Goal: Task Accomplishment & Management: Use online tool/utility

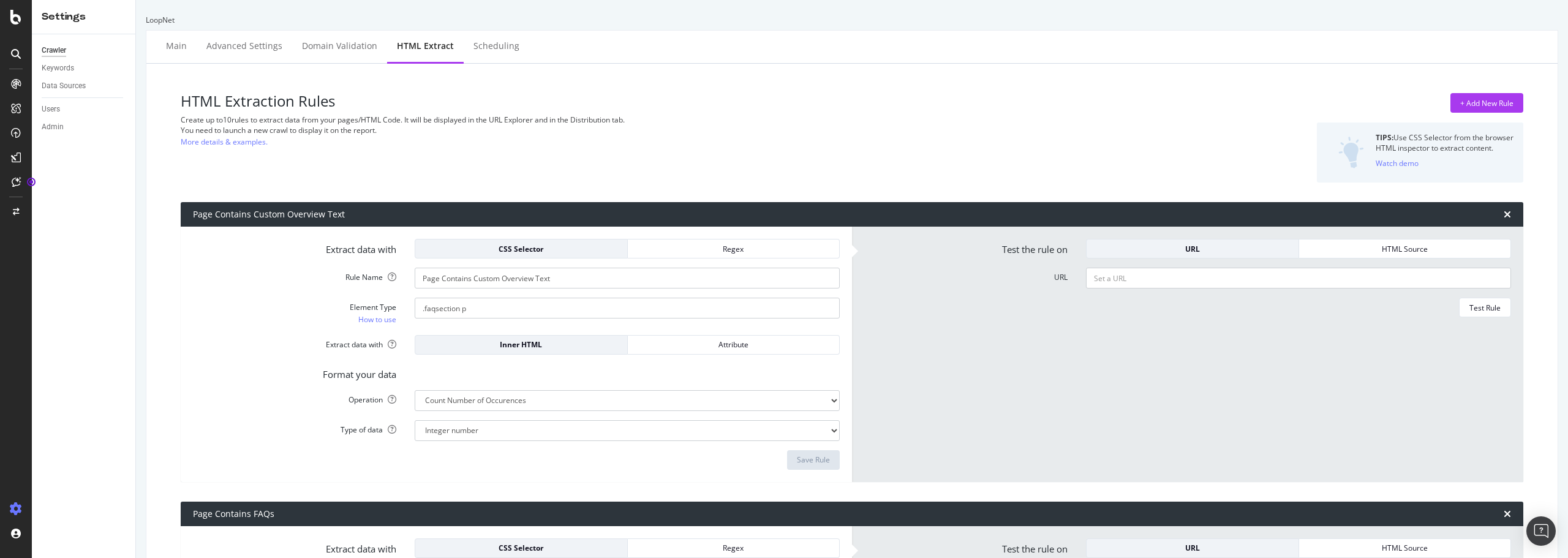
select select "count"
select select "i"
select select "exist"
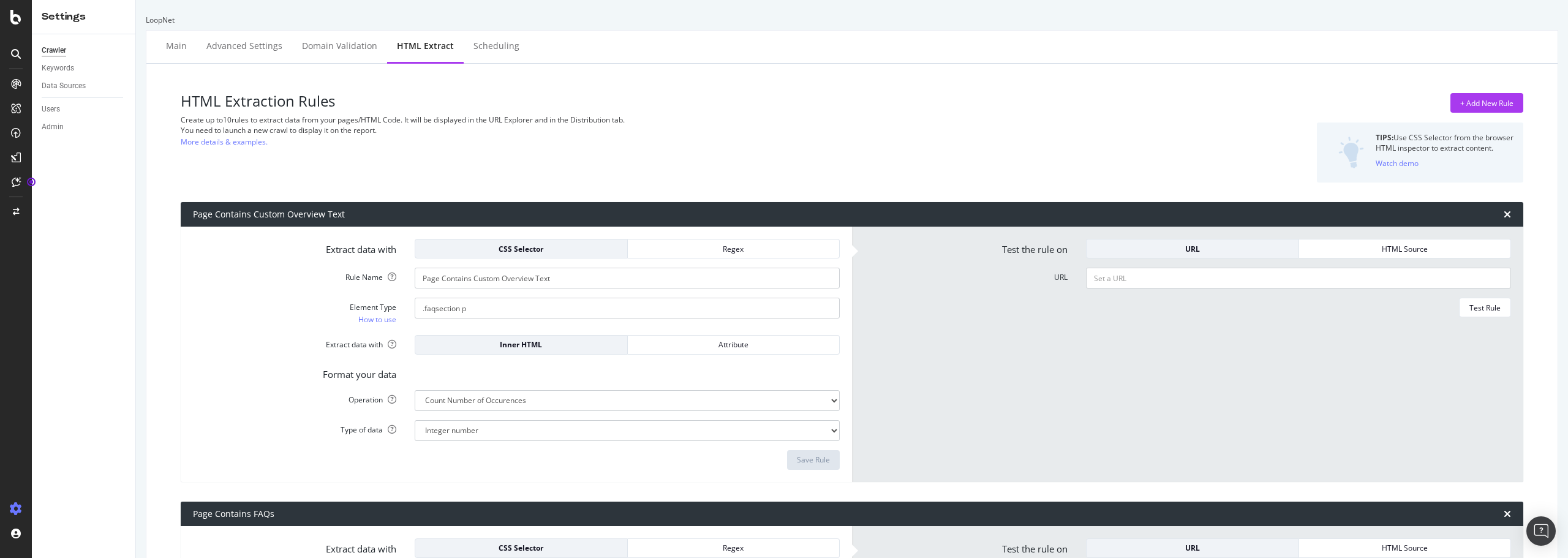
select select "count"
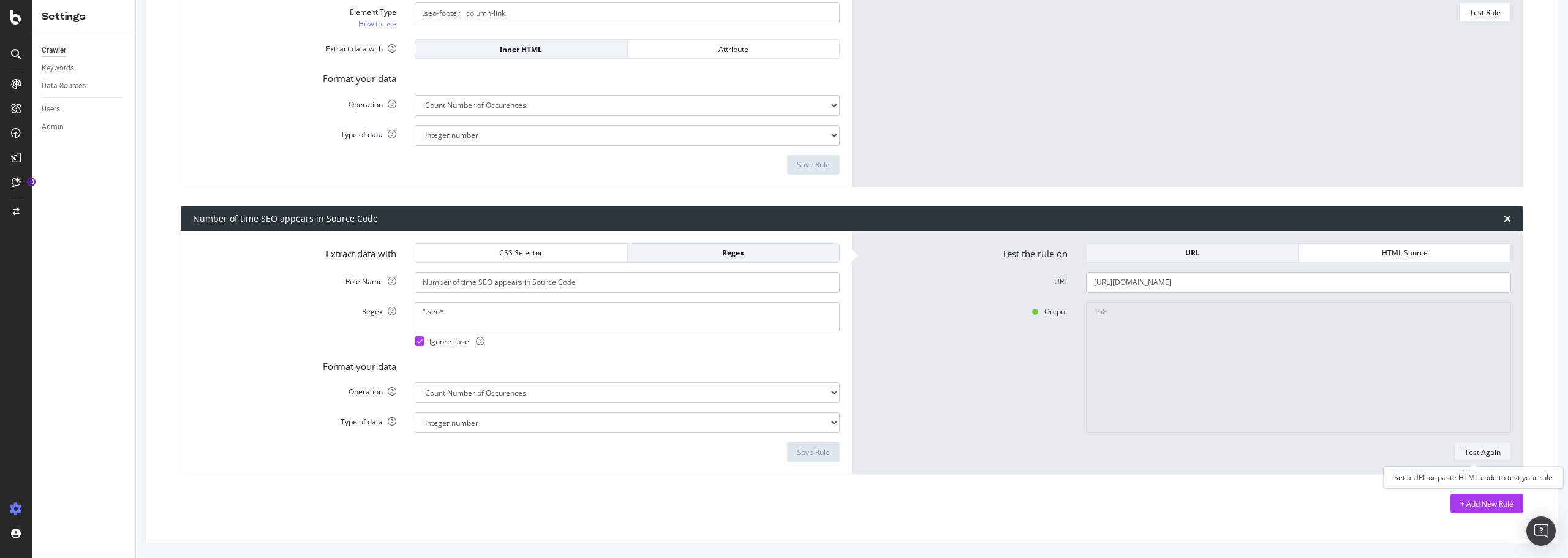
click at [1466, 448] on div "Test Again" at bounding box center [1482, 452] width 36 height 10
click at [719, 250] on div "Regex" at bounding box center [734, 253] width 193 height 10
click at [554, 250] on div "CSS Selector" at bounding box center [521, 253] width 193 height 10
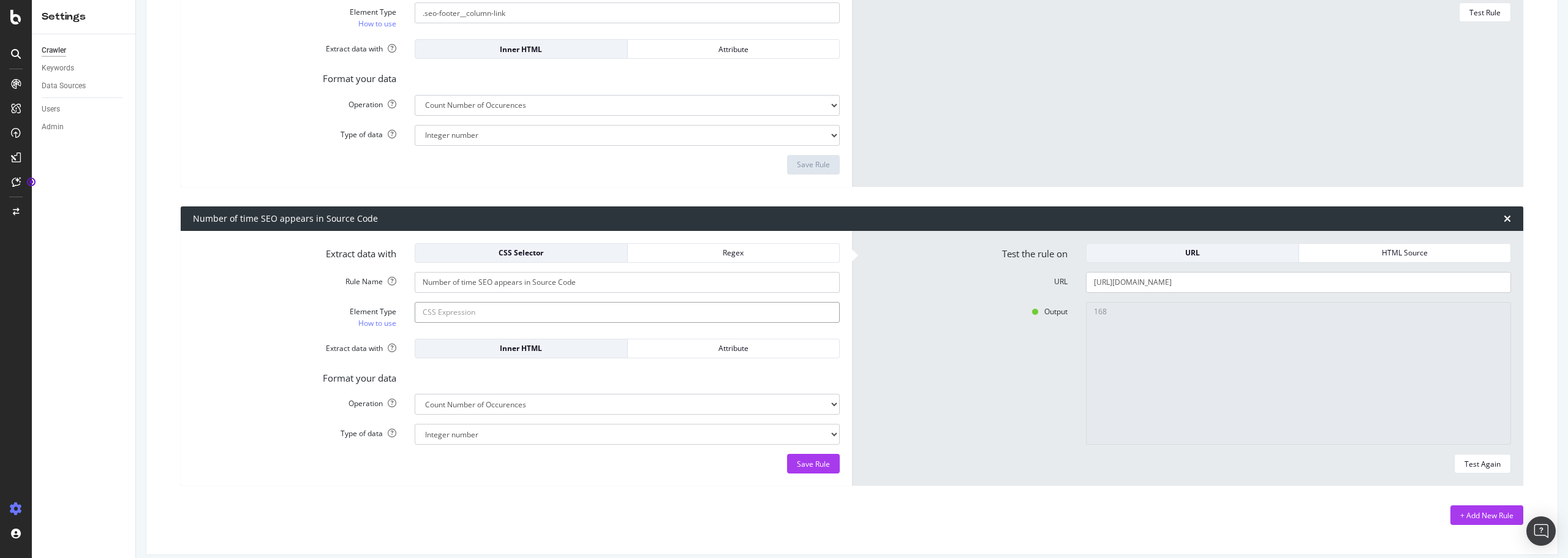
click at [1465, 454] on button "Test Again" at bounding box center [1483, 464] width 57 height 20
drag, startPoint x: 435, startPoint y: 310, endPoint x: 488, endPoint y: 309, distance: 53.0
type input ".seo%"
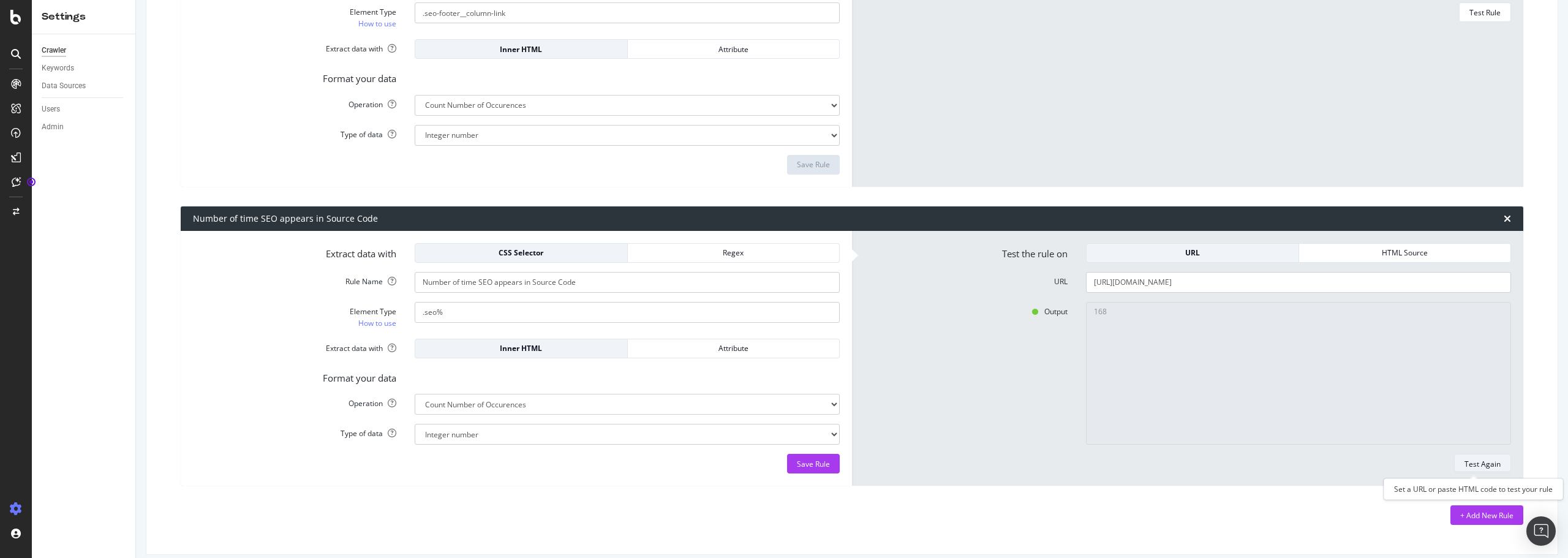
click at [1473, 465] on div "Test Again" at bounding box center [1482, 464] width 36 height 10
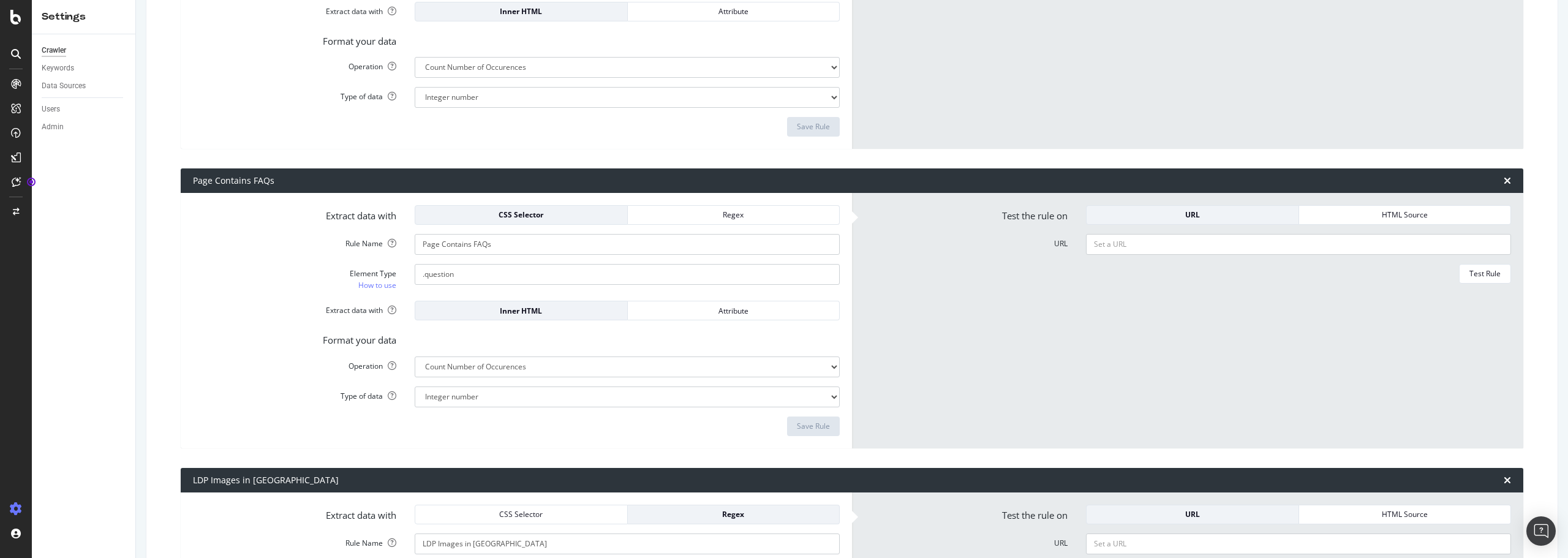
scroll to position [0, 0]
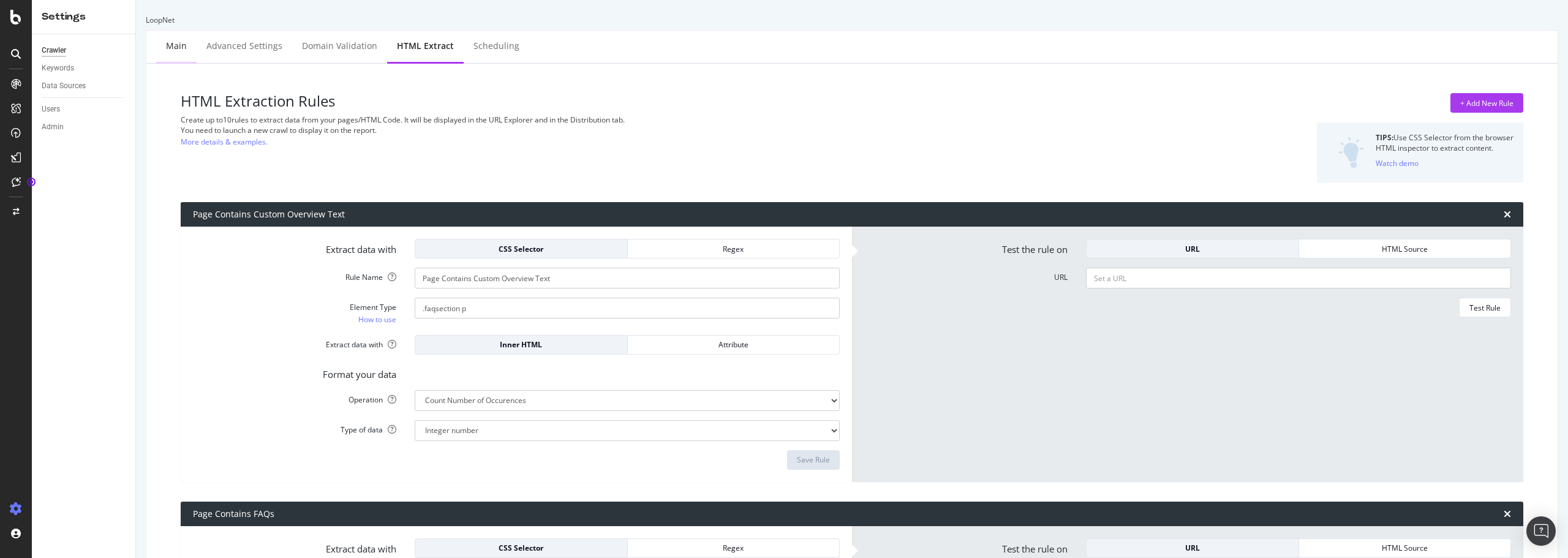
click at [178, 45] on div "Main" at bounding box center [176, 46] width 21 height 13
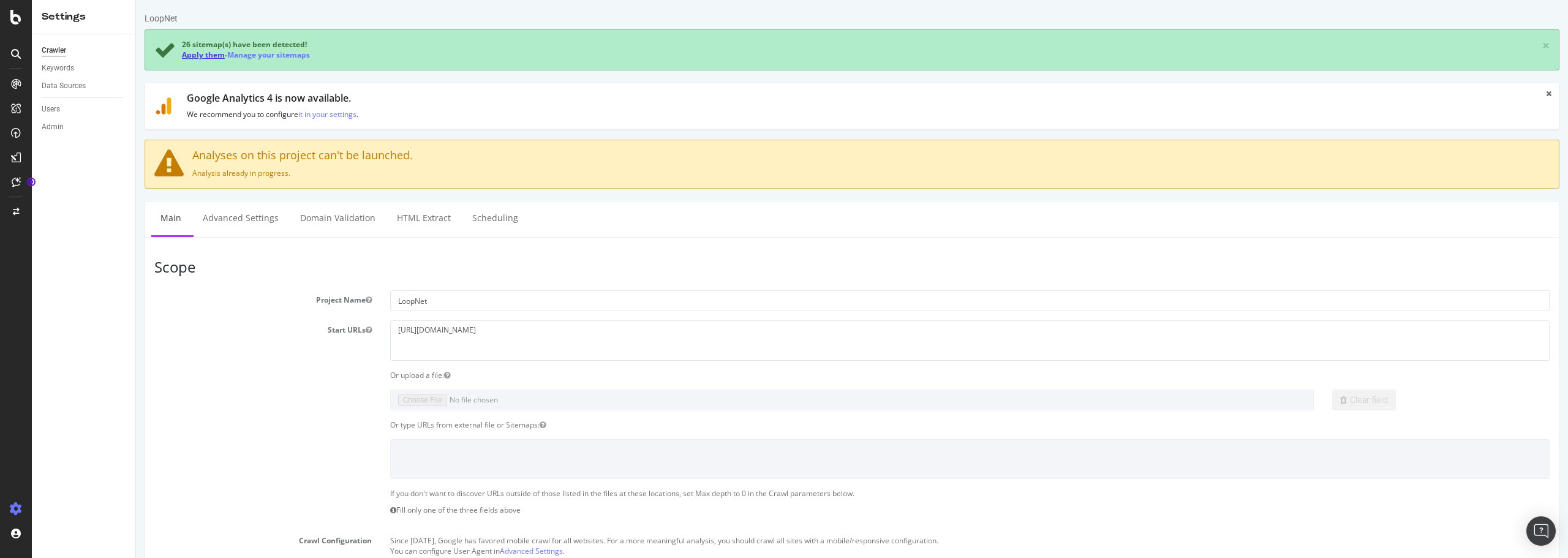
click at [199, 57] on link "Apply them" at bounding box center [203, 54] width 43 height 10
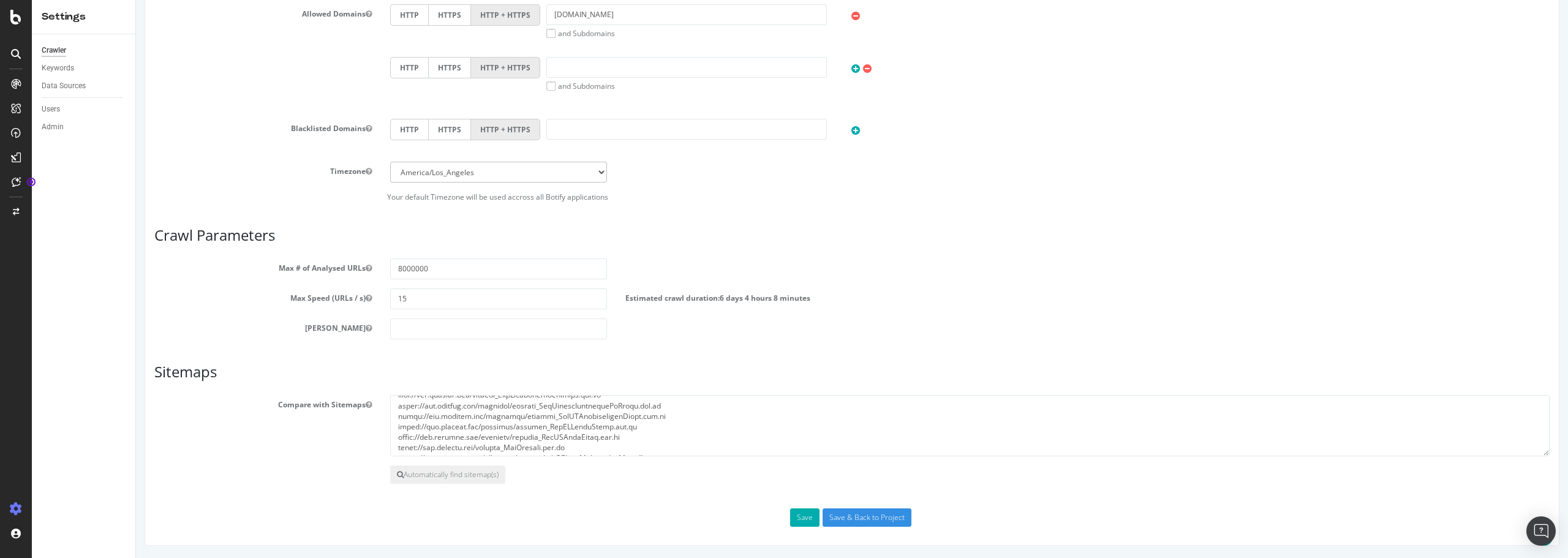
scroll to position [399, 0]
